Goal: Navigation & Orientation: Find specific page/section

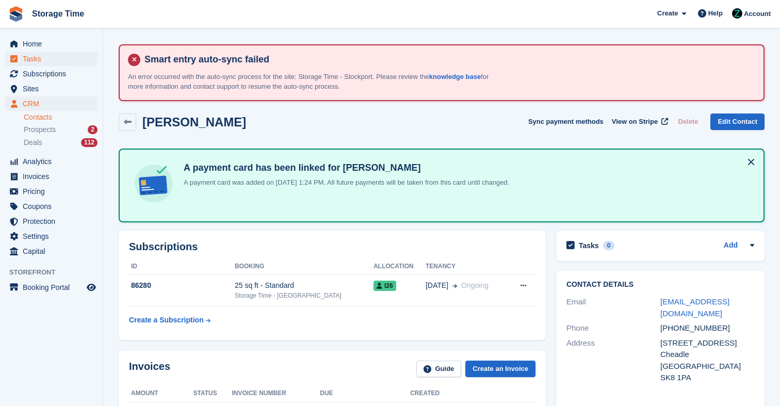
scroll to position [116, 0]
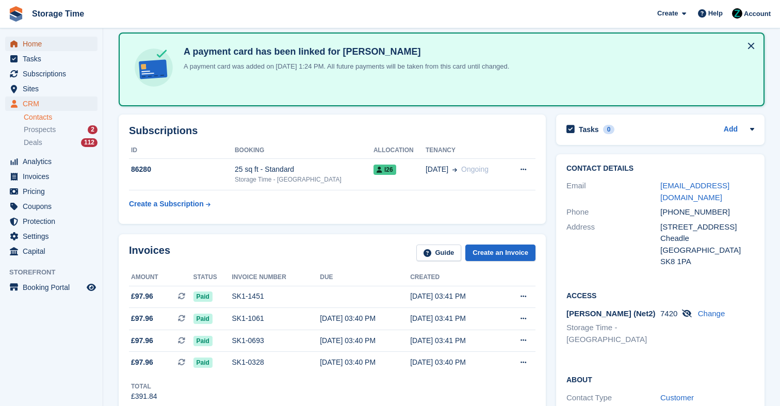
click at [59, 49] on span "Home" at bounding box center [54, 44] width 62 height 14
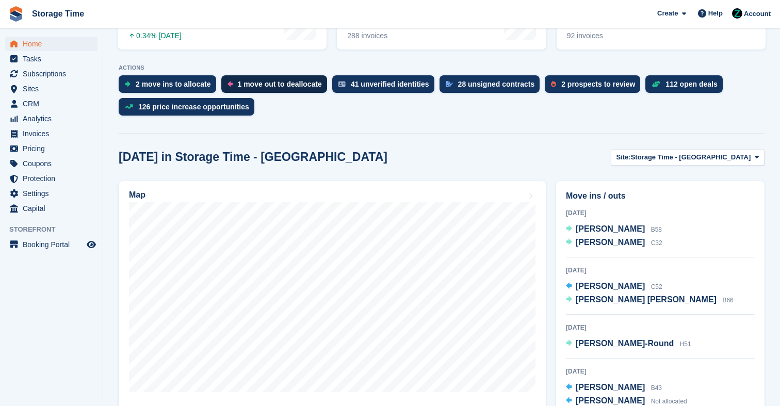
scroll to position [258, 0]
